Goal: Navigation & Orientation: Find specific page/section

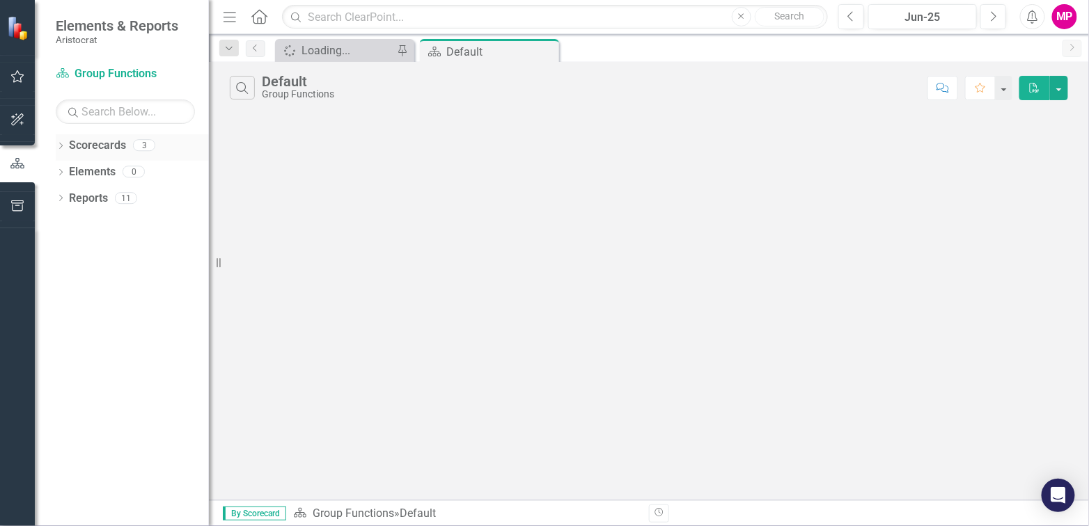
click at [105, 150] on link "Scorecards" at bounding box center [97, 146] width 57 height 16
click at [60, 140] on div "Dropdown Scorecards 3" at bounding box center [132, 147] width 153 height 26
click at [62, 144] on icon "Dropdown" at bounding box center [61, 147] width 10 height 8
click at [68, 169] on icon at bounding box center [68, 171] width 3 height 7
click at [114, 171] on link "Group Functions" at bounding box center [143, 172] width 132 height 16
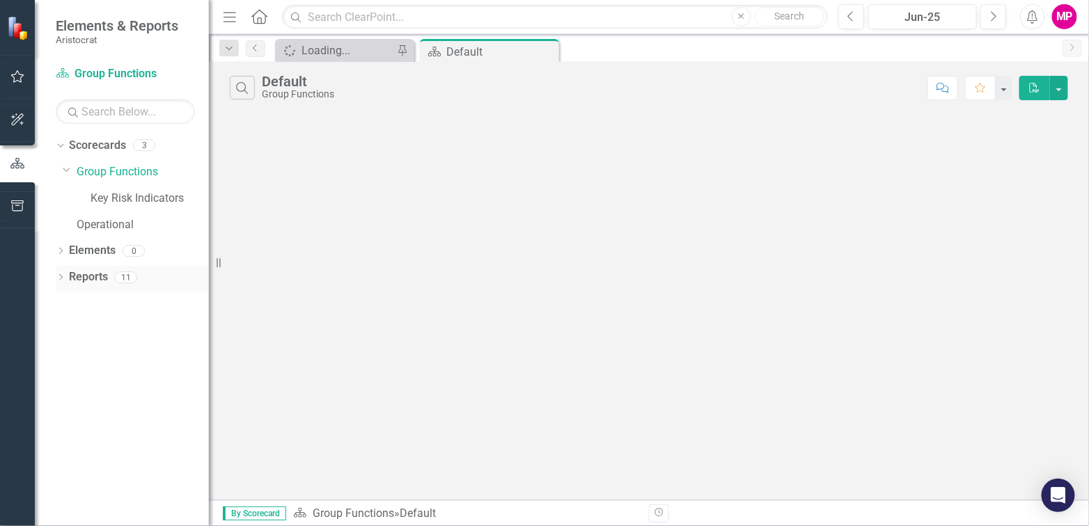
click at [59, 275] on icon "Dropdown" at bounding box center [61, 279] width 10 height 8
click at [65, 351] on icon "Dropdown" at bounding box center [67, 354] width 10 height 8
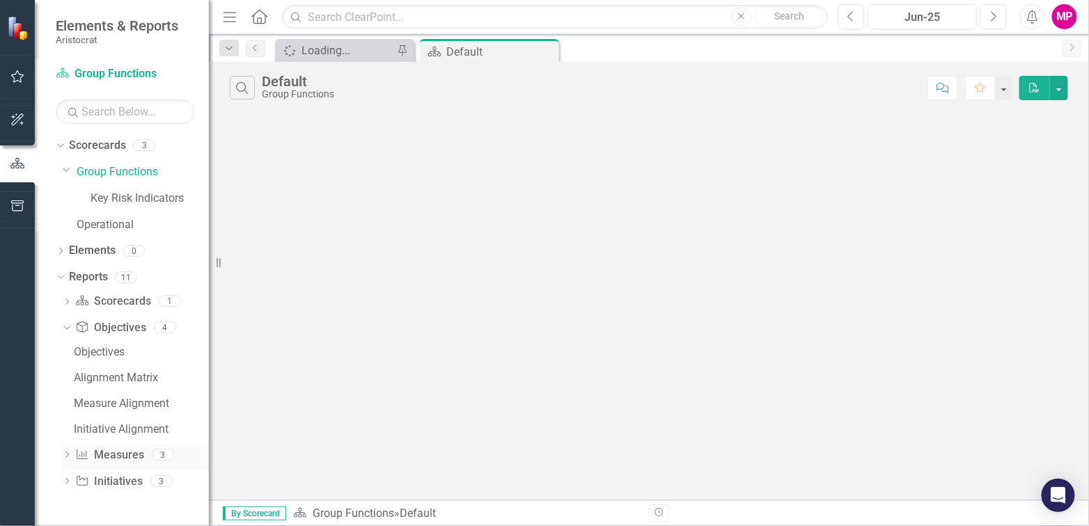
click at [68, 453] on icon at bounding box center [66, 455] width 3 height 6
click at [68, 457] on icon "Dropdown" at bounding box center [67, 457] width 10 height 8
click at [98, 405] on div "Initiatives" at bounding box center [141, 405] width 135 height 13
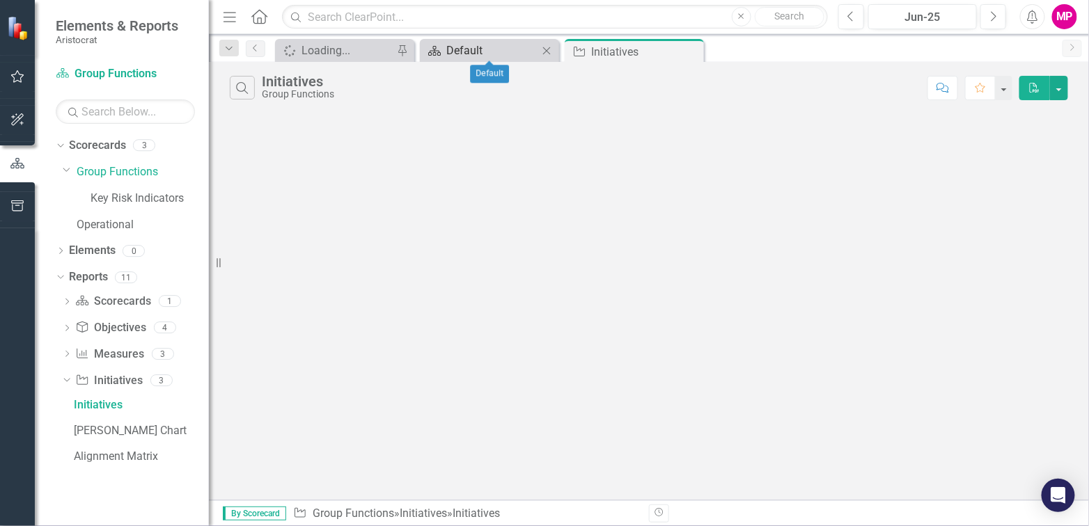
click at [491, 47] on div "Default" at bounding box center [492, 50] width 92 height 17
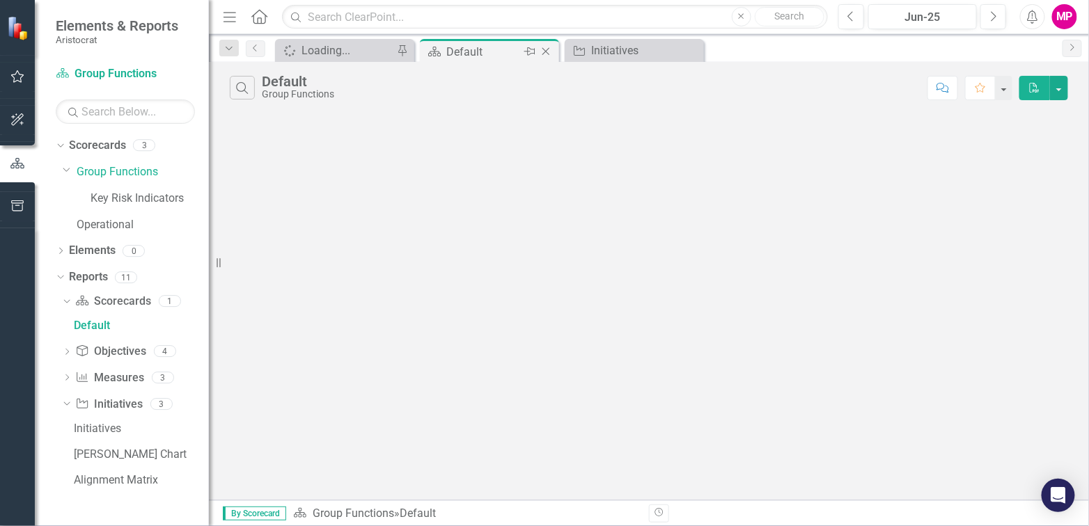
click at [547, 47] on icon "Close" at bounding box center [546, 51] width 14 height 11
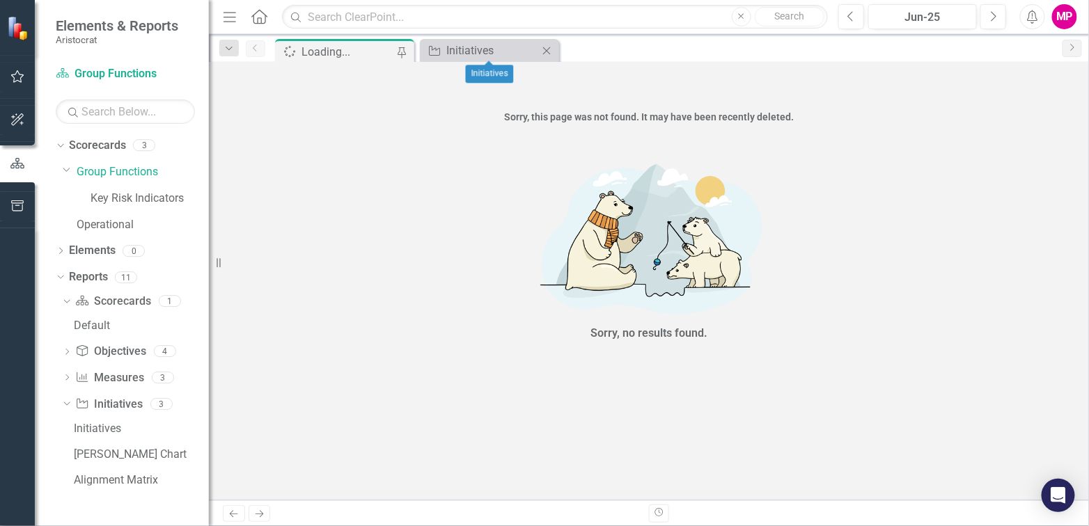
click at [547, 48] on icon "Close" at bounding box center [547, 50] width 14 height 11
click at [368, 45] on div "Loading..." at bounding box center [348, 51] width 92 height 17
